Goal: Transaction & Acquisition: Download file/media

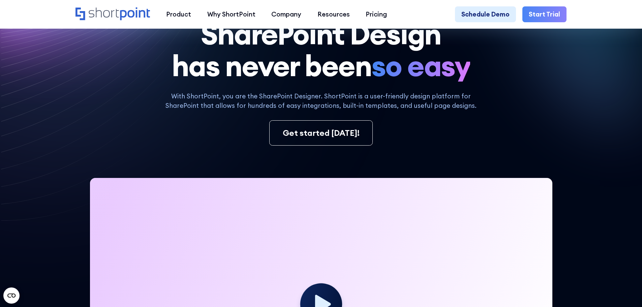
scroll to position [71, 0]
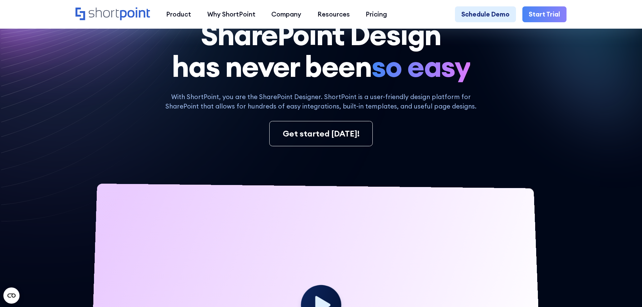
click at [116, 11] on icon "Home" at bounding box center [113, 13] width 74 height 13
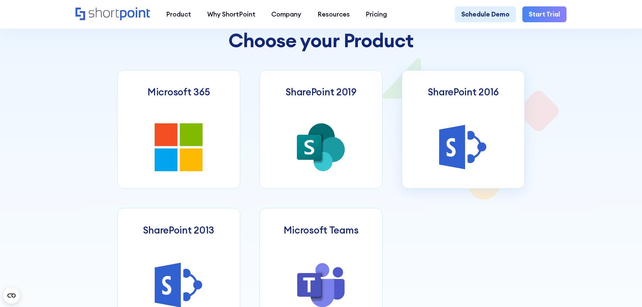
scroll to position [404, 0]
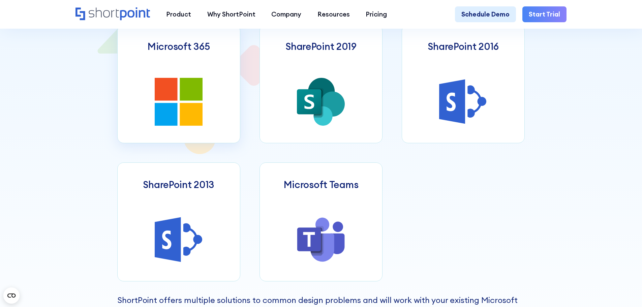
click at [201, 111] on icon at bounding box center [191, 114] width 23 height 23
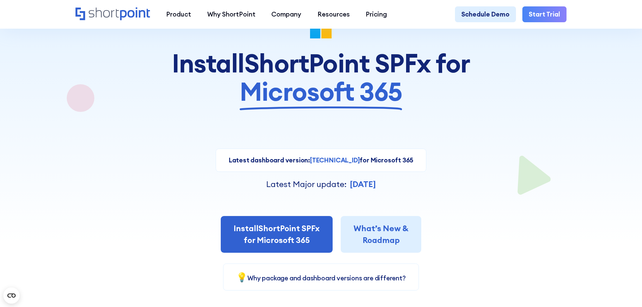
scroll to position [67, 0]
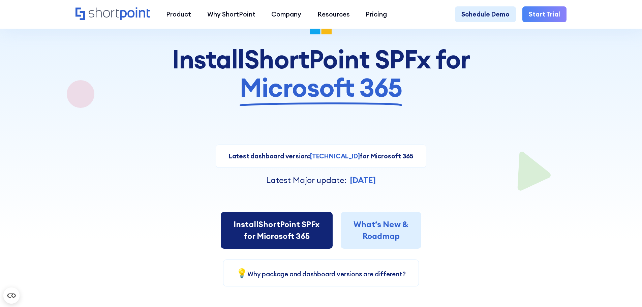
click at [325, 220] on link "Install ShortPoint SPFx for Microsoft 365" at bounding box center [277, 230] width 112 height 37
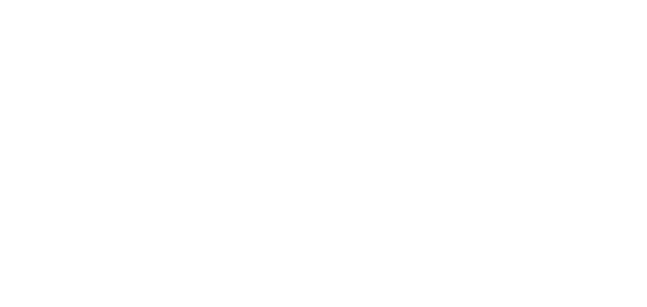
select select "Microsoft 365"
